Goal: Task Accomplishment & Management: Manage account settings

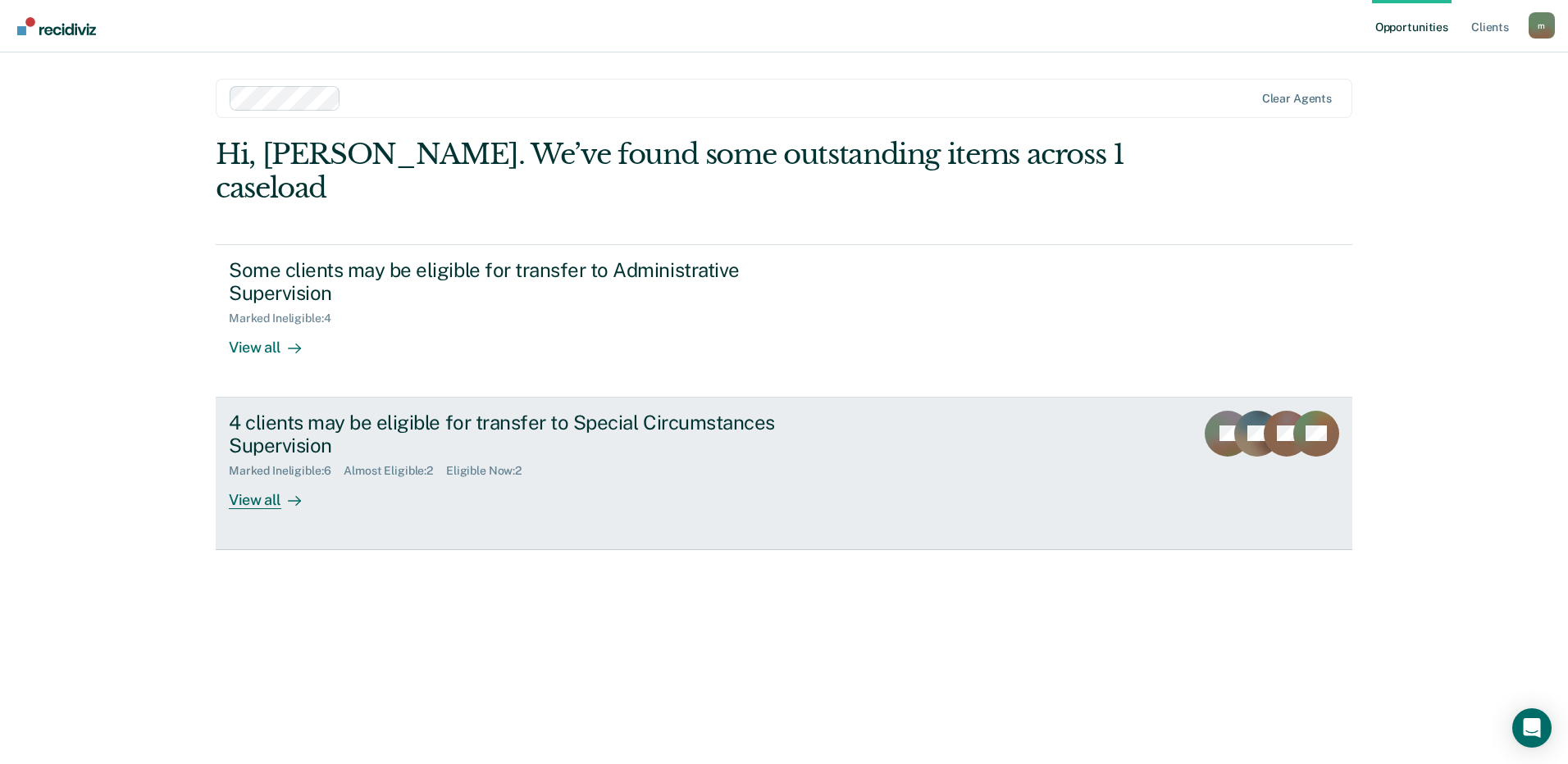
click at [251, 478] on div "View all" at bounding box center [274, 494] width 92 height 32
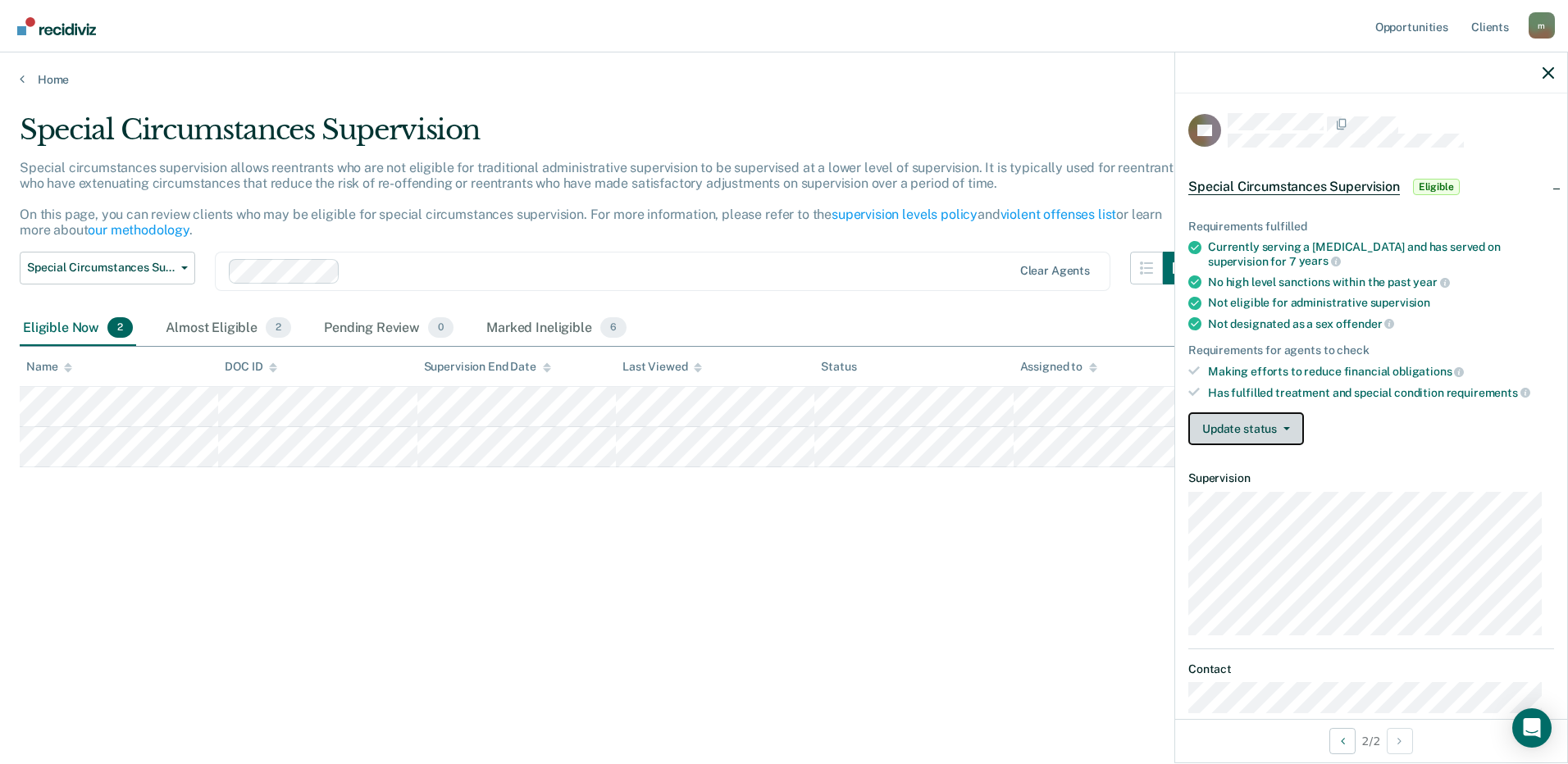
click at [1271, 431] on button "Update status" at bounding box center [1246, 428] width 116 height 33
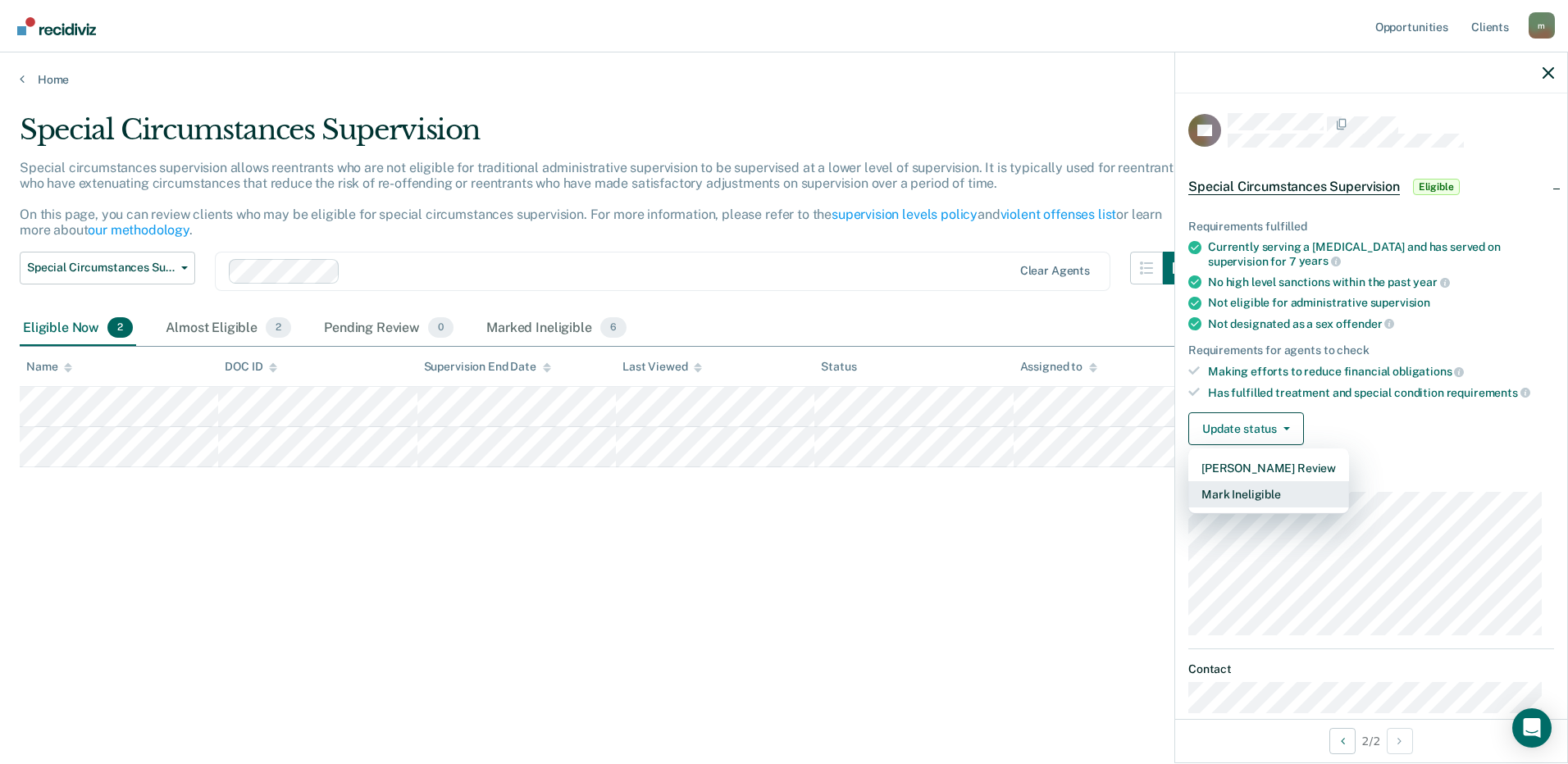
click at [1250, 489] on button "Mark Ineligible" at bounding box center [1269, 495] width 161 height 26
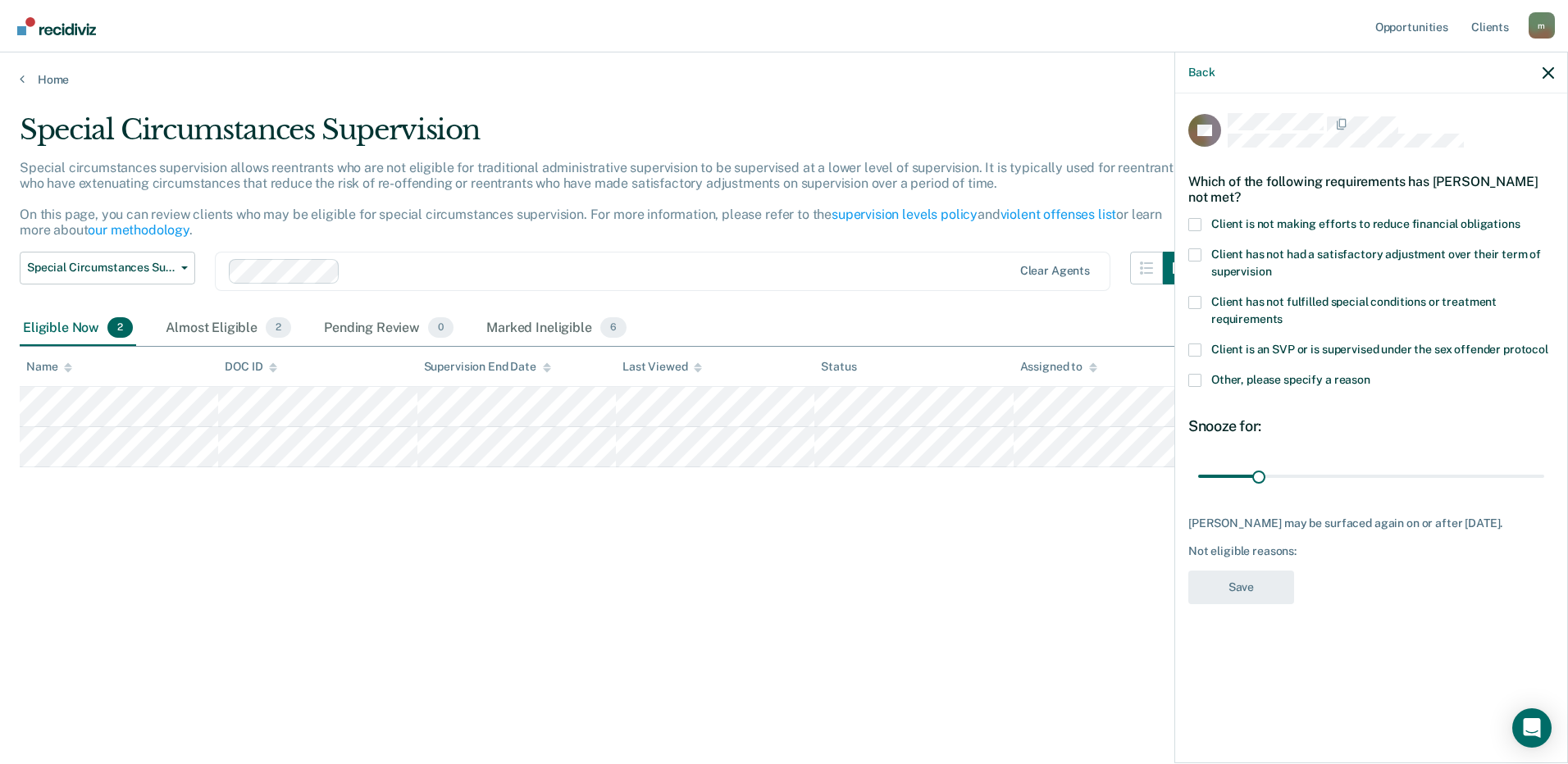
click at [1210, 222] on label "Client is not making efforts to reduce financial obligations" at bounding box center [1371, 227] width 365 height 18
click at [1520, 218] on input "Client is not making efforts to reduce financial obligations" at bounding box center [1520, 218] width 0 height 0
drag, startPoint x: 1258, startPoint y: 470, endPoint x: 1227, endPoint y: 482, distance: 33.2
type input "13"
click at [1227, 482] on input "range" at bounding box center [1371, 476] width 346 height 29
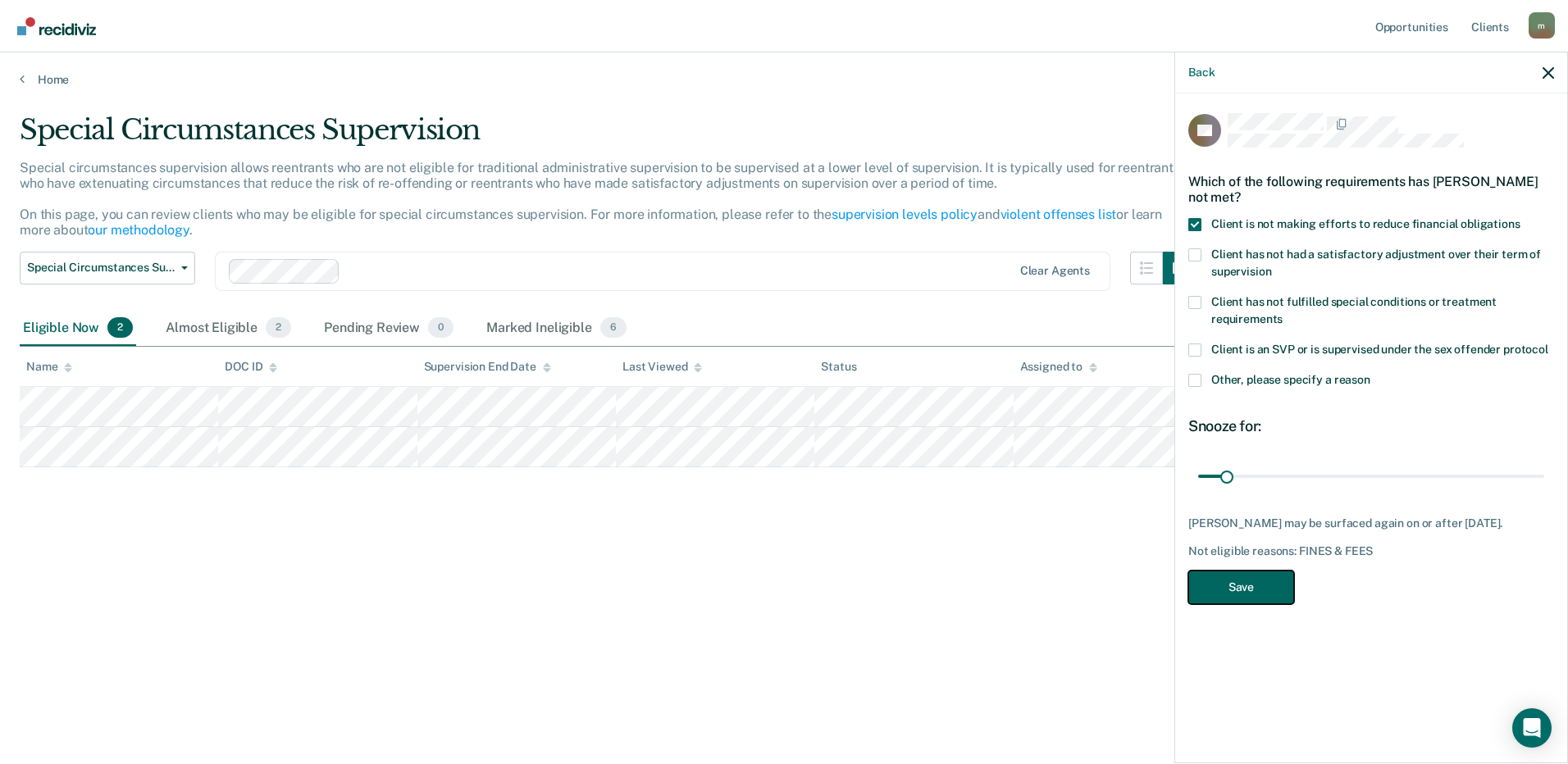
click at [1236, 594] on button "Save" at bounding box center [1242, 588] width 106 height 34
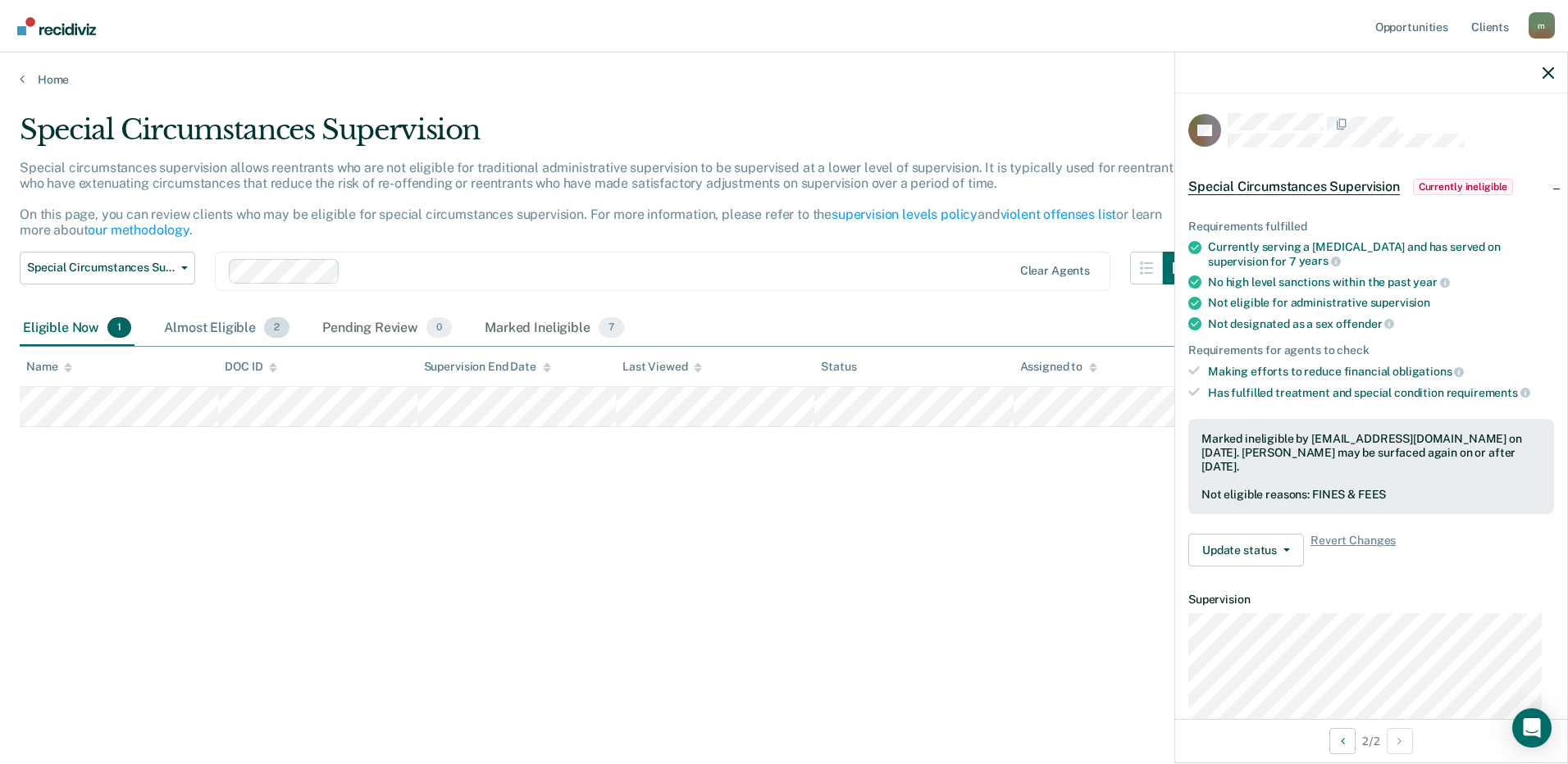
click at [225, 326] on div "Almost Eligible 2" at bounding box center [227, 328] width 132 height 36
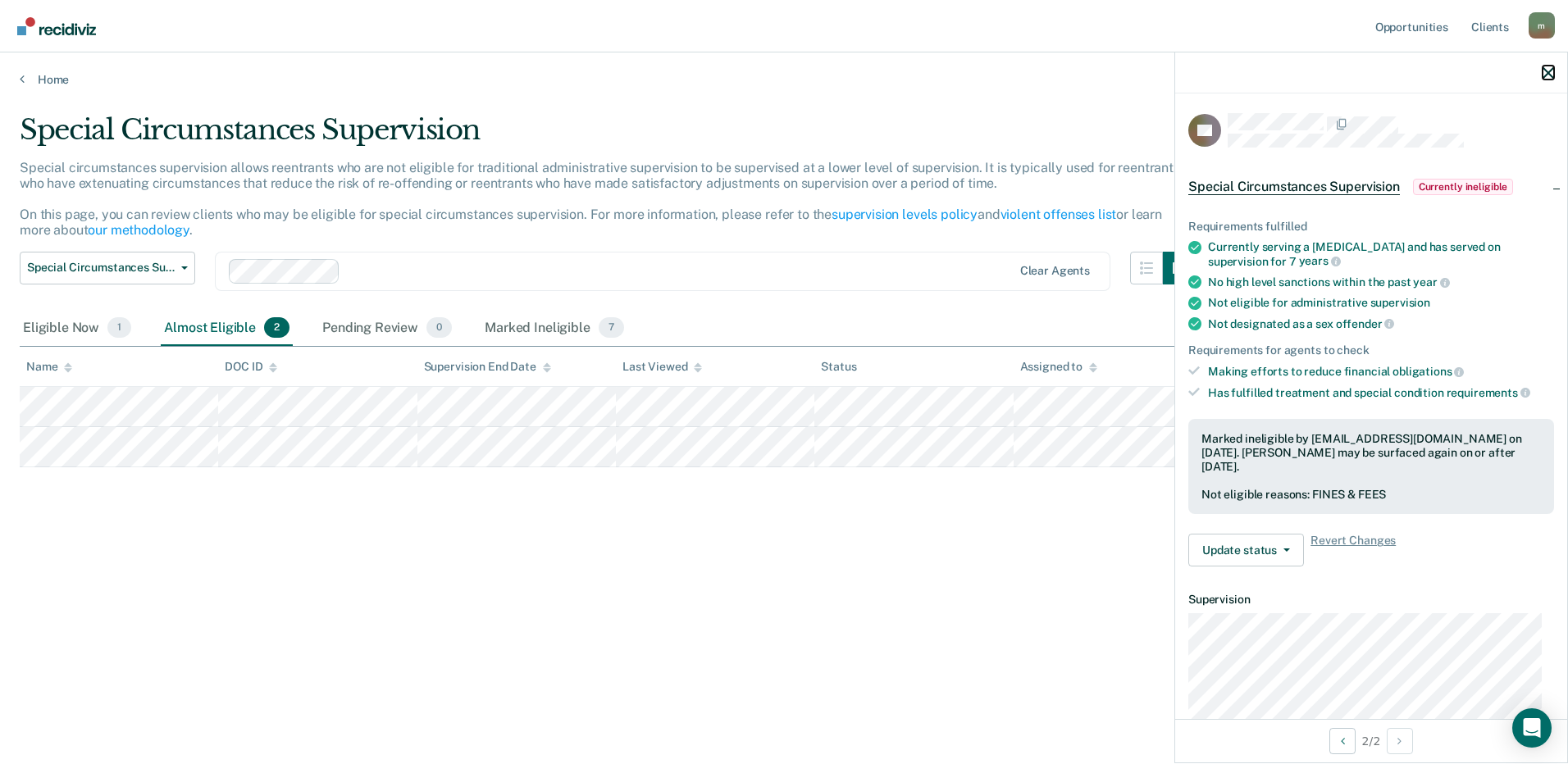
click at [1547, 71] on icon "button" at bounding box center [1548, 72] width 11 height 11
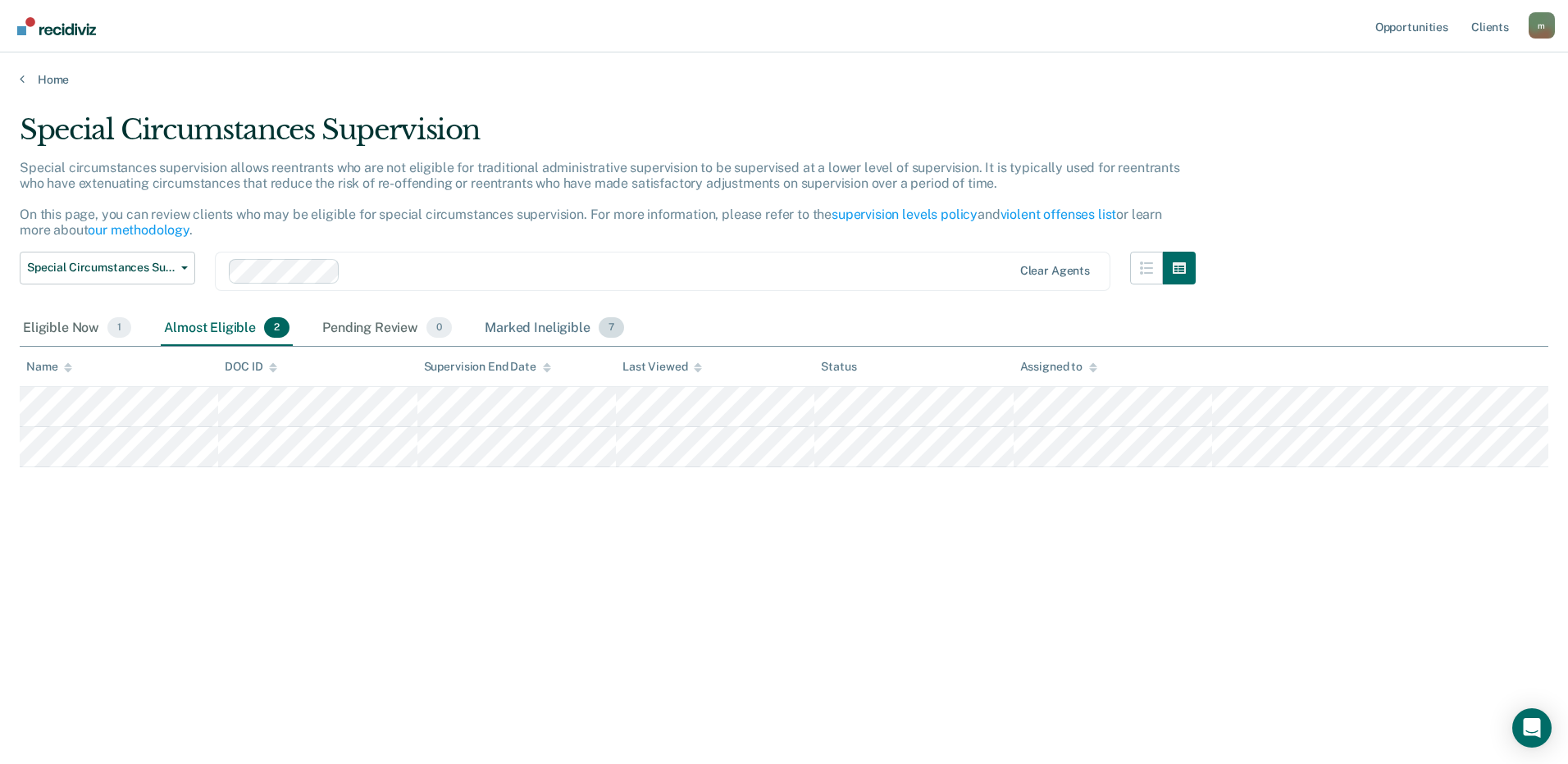
click at [514, 325] on div "Marked Ineligible 7" at bounding box center [554, 328] width 146 height 36
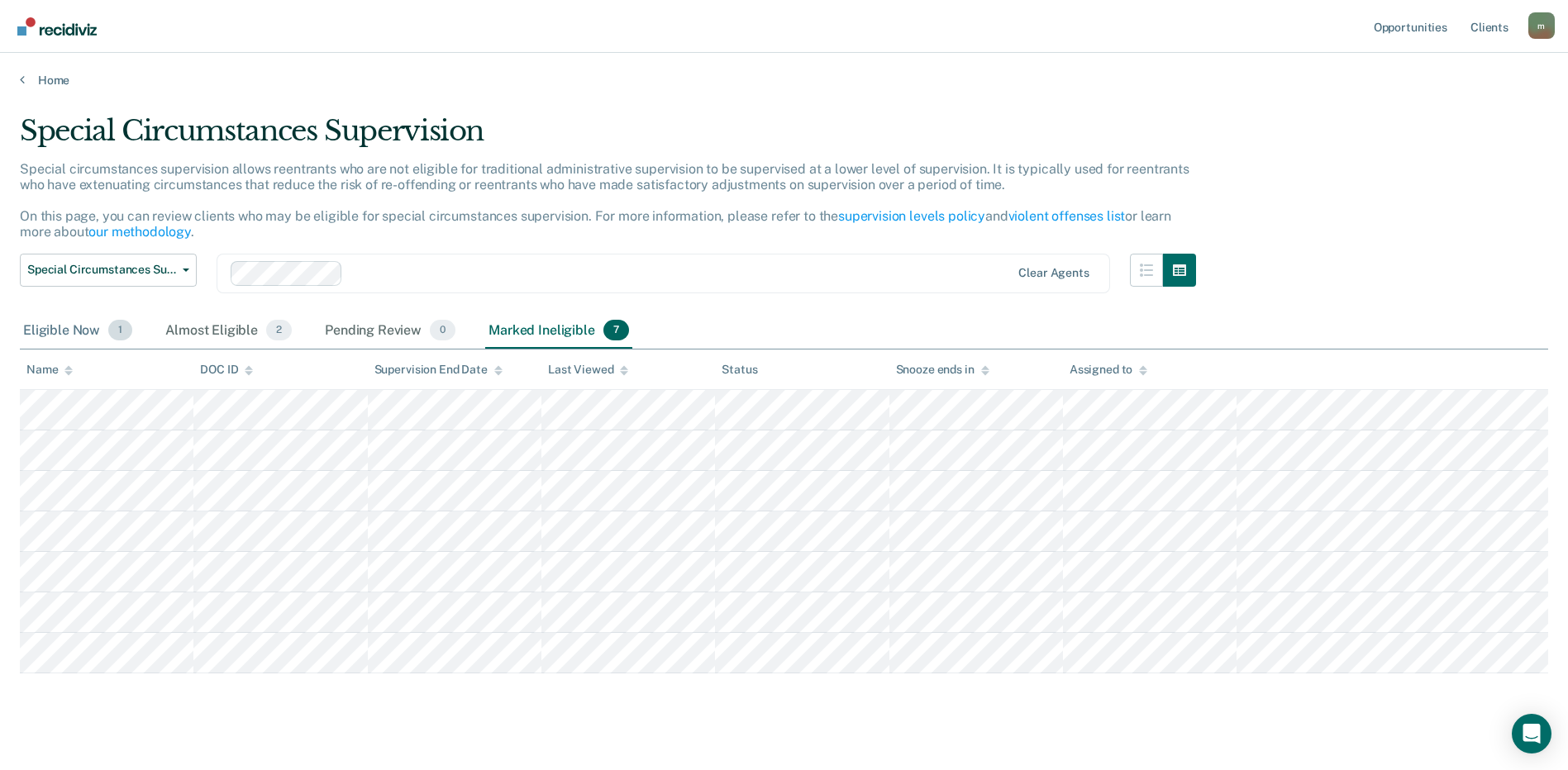
click at [56, 337] on div "Eligible Now 1" at bounding box center [77, 331] width 116 height 36
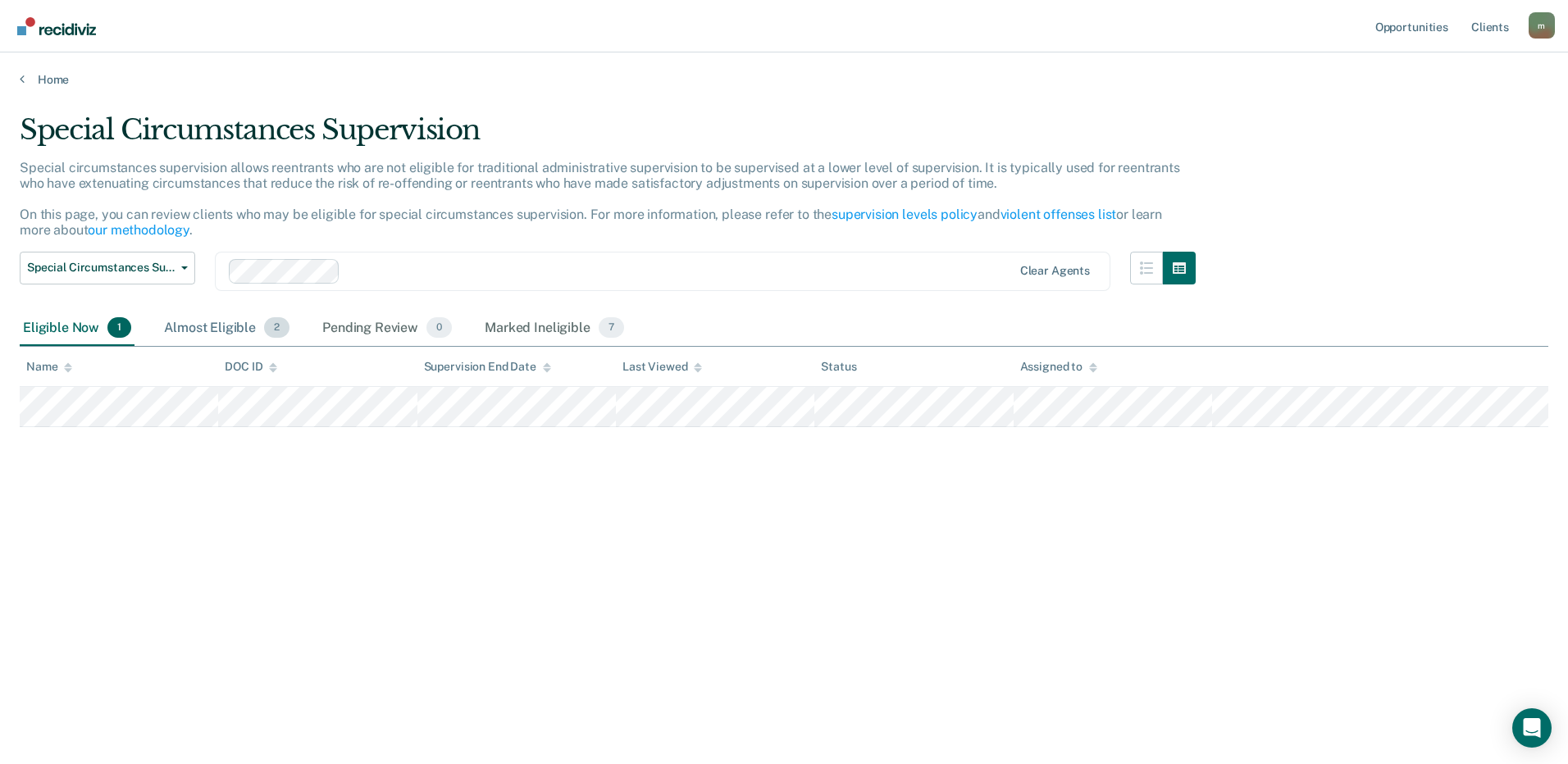
click at [222, 331] on div "Almost Eligible 2" at bounding box center [227, 328] width 132 height 36
